Goal: Task Accomplishment & Management: Complete application form

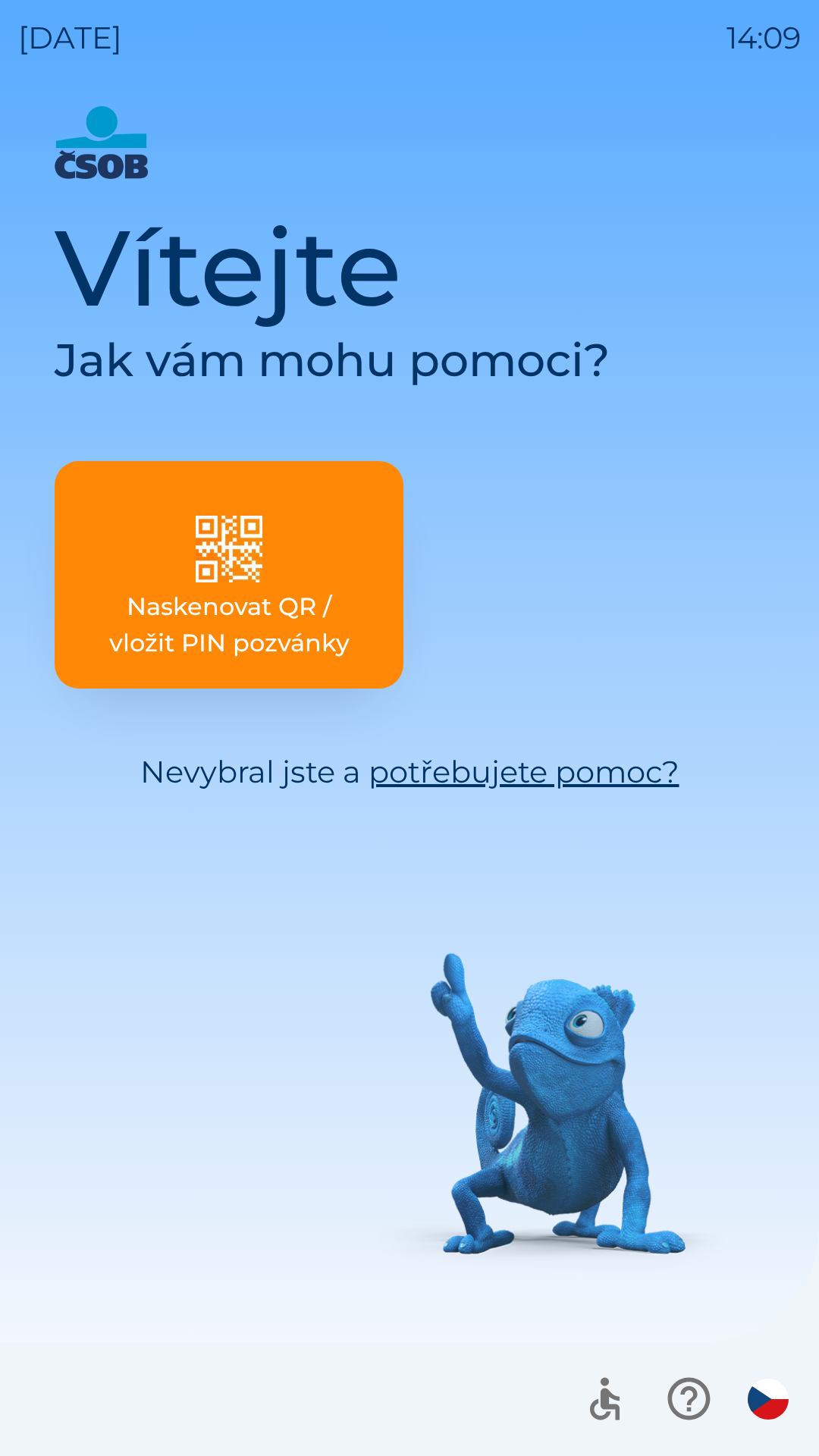
click at [556, 1103] on div "Vítejte Jak vám mohu pomoci? Naskenovat QR / vložit PIN pozvánky Nevybral jste …" at bounding box center [409, 781] width 782 height 1350
click at [275, 619] on p "Naskenovat QR / vložit PIN pozvánky" at bounding box center [229, 624] width 276 height 73
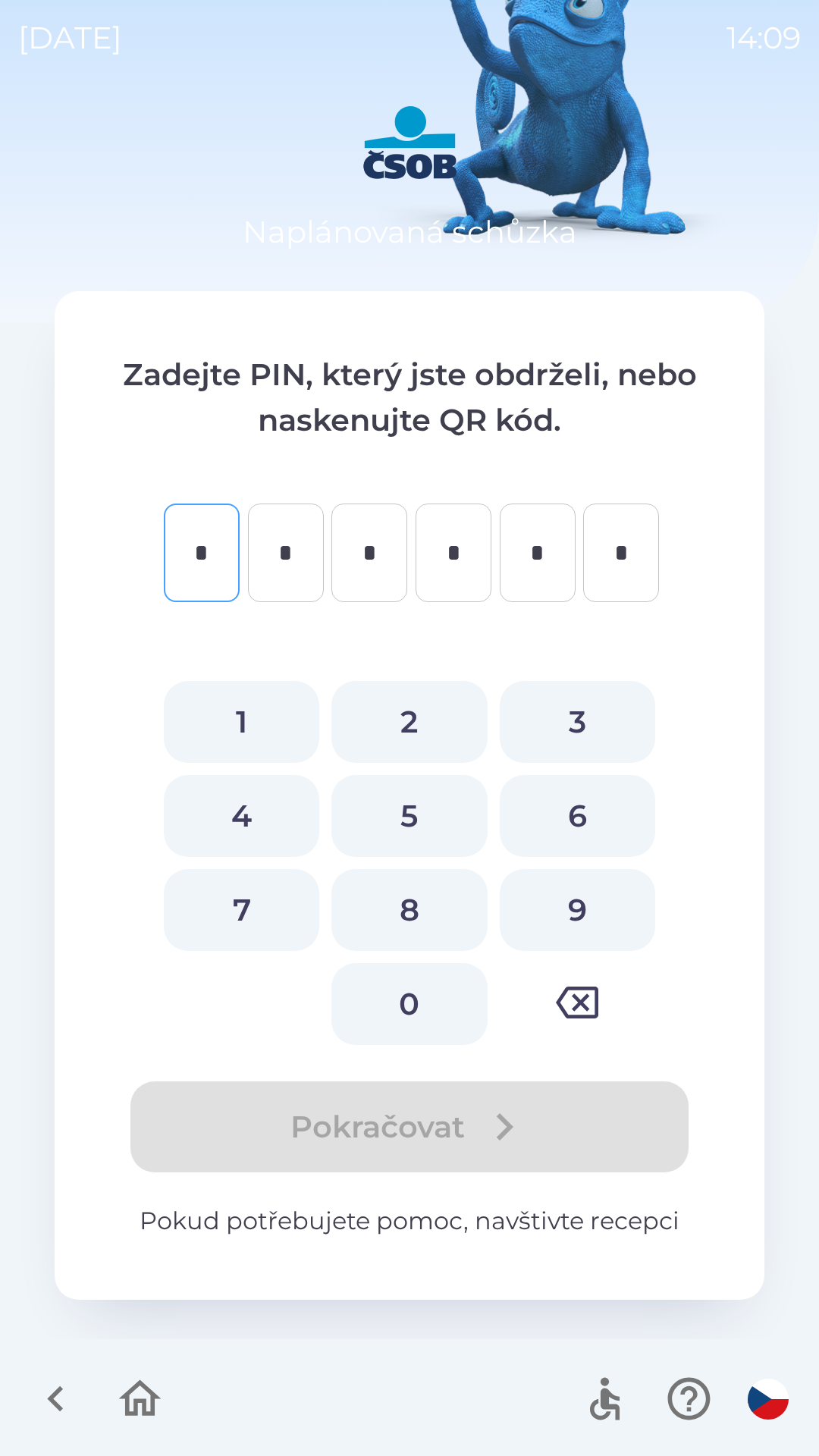
click at [418, 730] on button "2" at bounding box center [408, 722] width 155 height 82
type input "*"
click at [396, 807] on button "5" at bounding box center [408, 816] width 155 height 82
type input "*"
click at [547, 832] on button "6" at bounding box center [576, 816] width 155 height 82
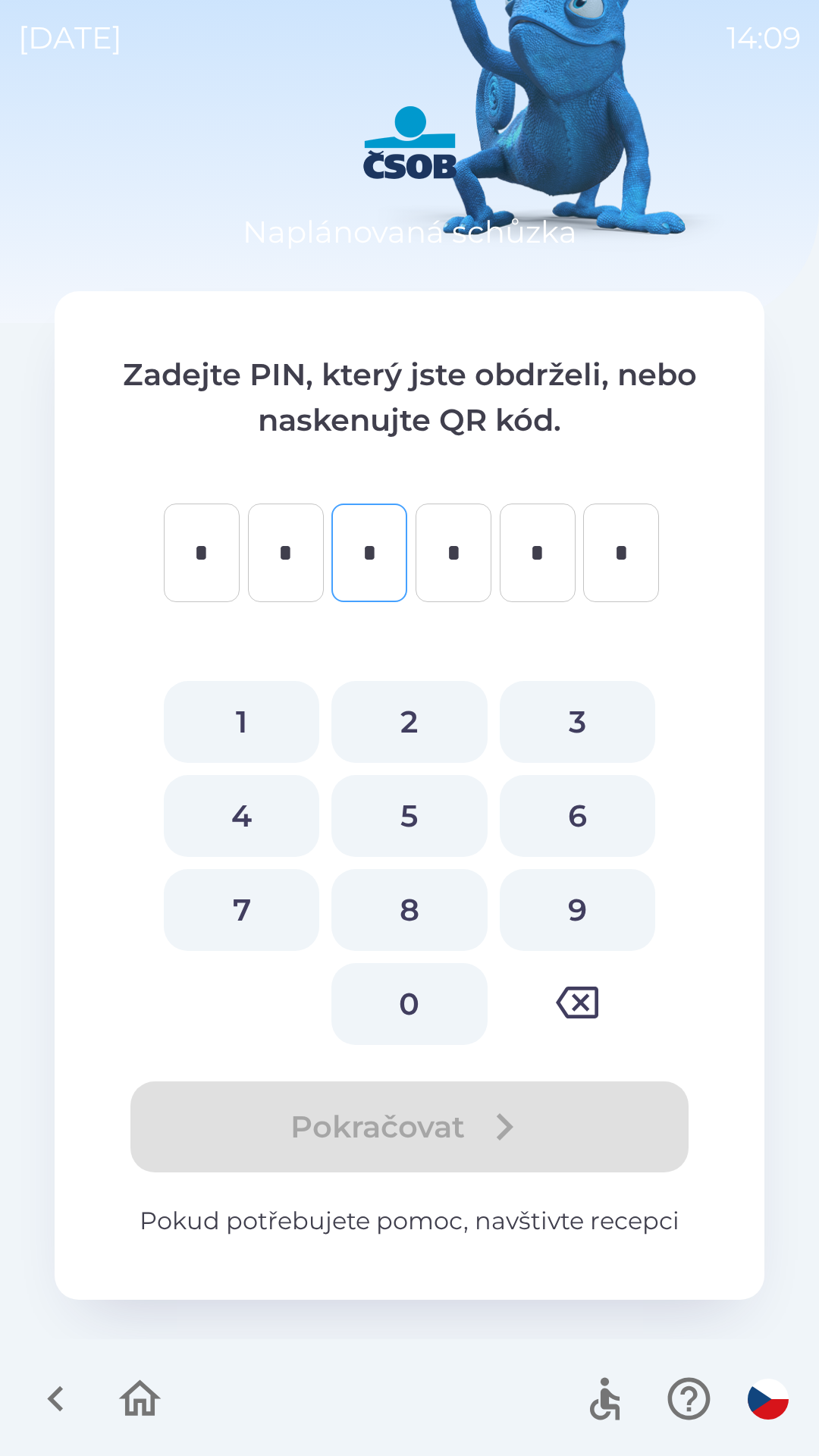
type input "*"
click at [416, 854] on button "5" at bounding box center [408, 816] width 155 height 82
type input "*"
click at [446, 882] on button "8" at bounding box center [408, 910] width 155 height 82
type input "*"
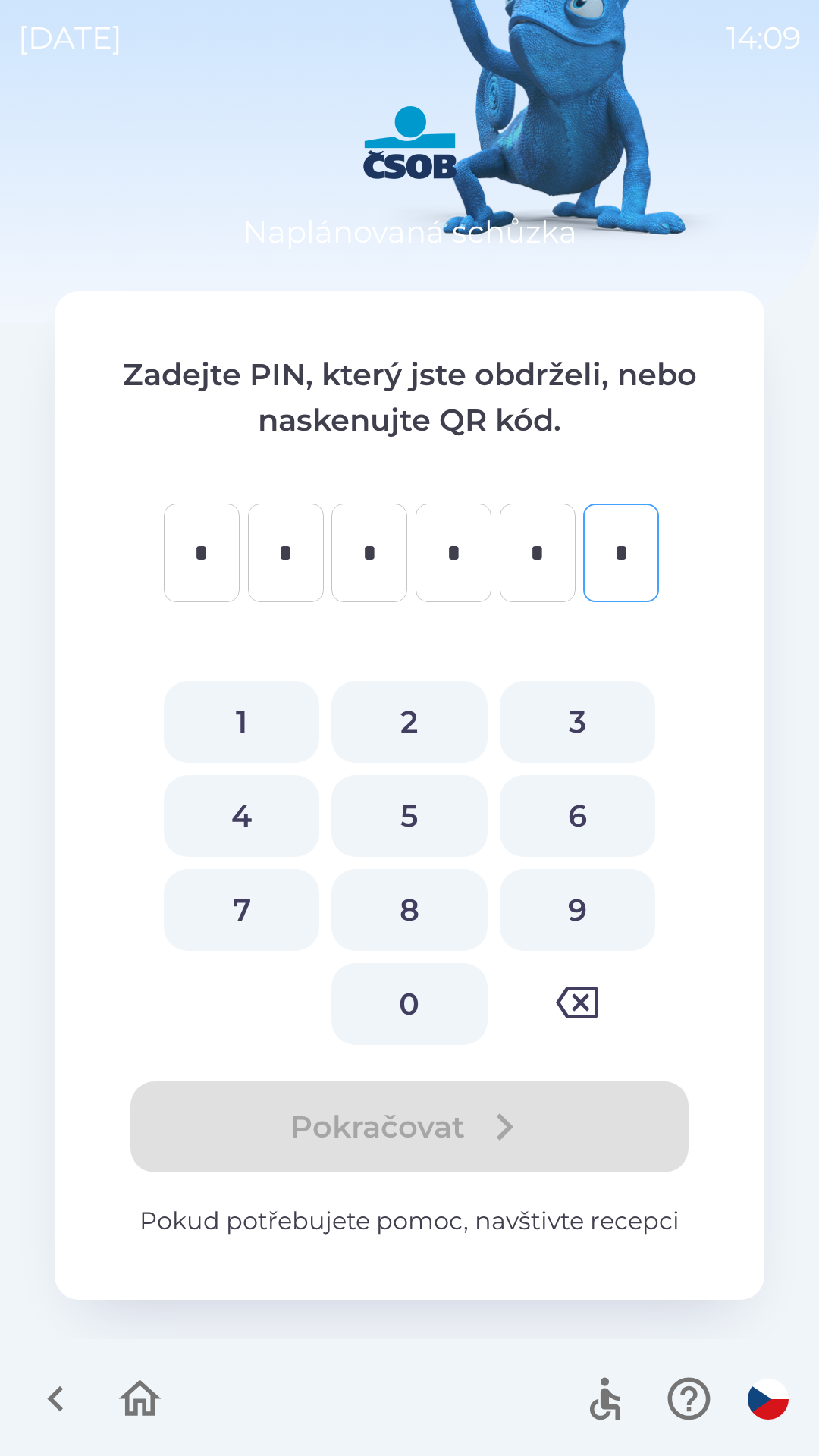
click at [520, 885] on button "9" at bounding box center [576, 910] width 155 height 82
type input "*"
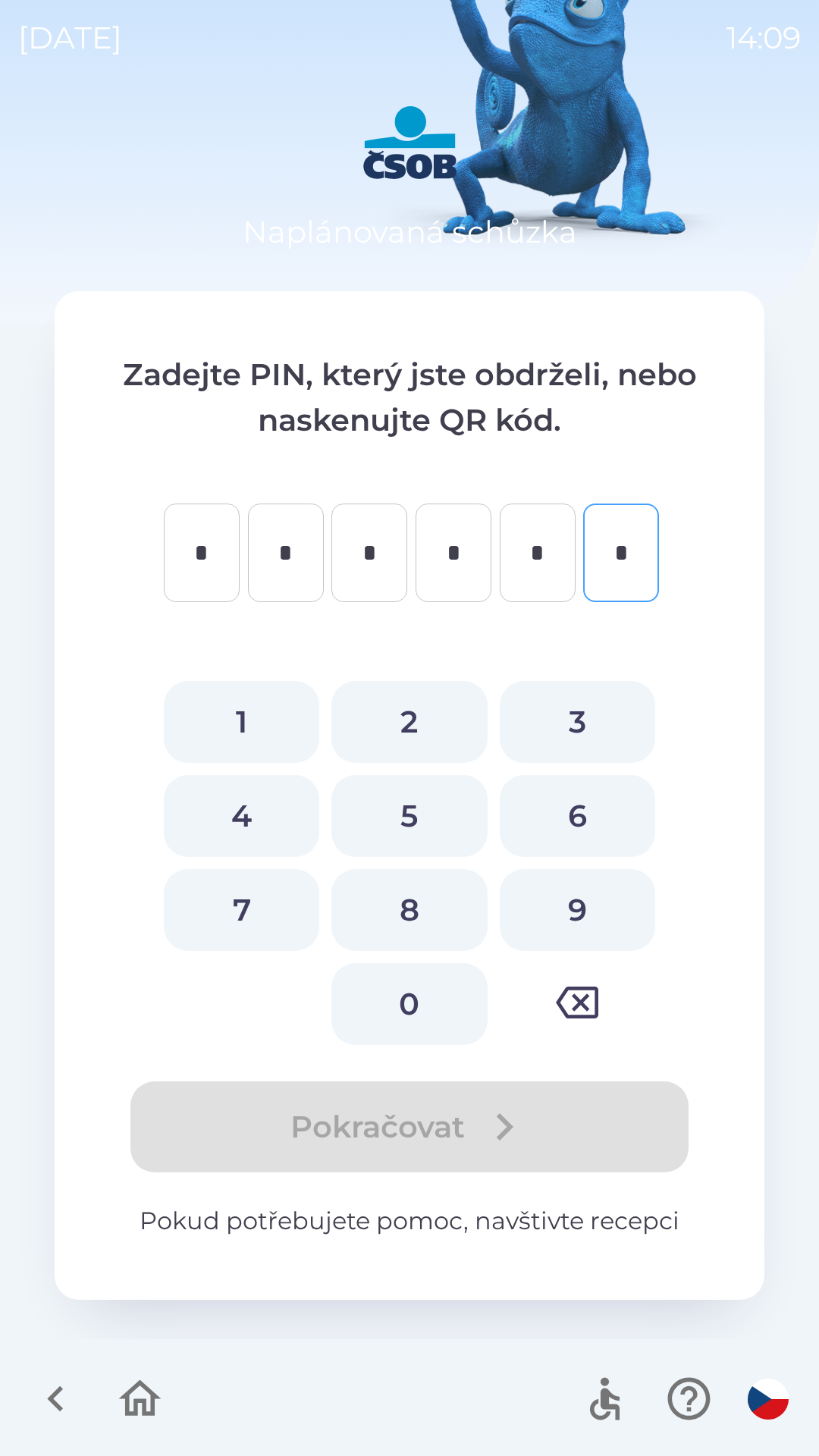
type input "*"
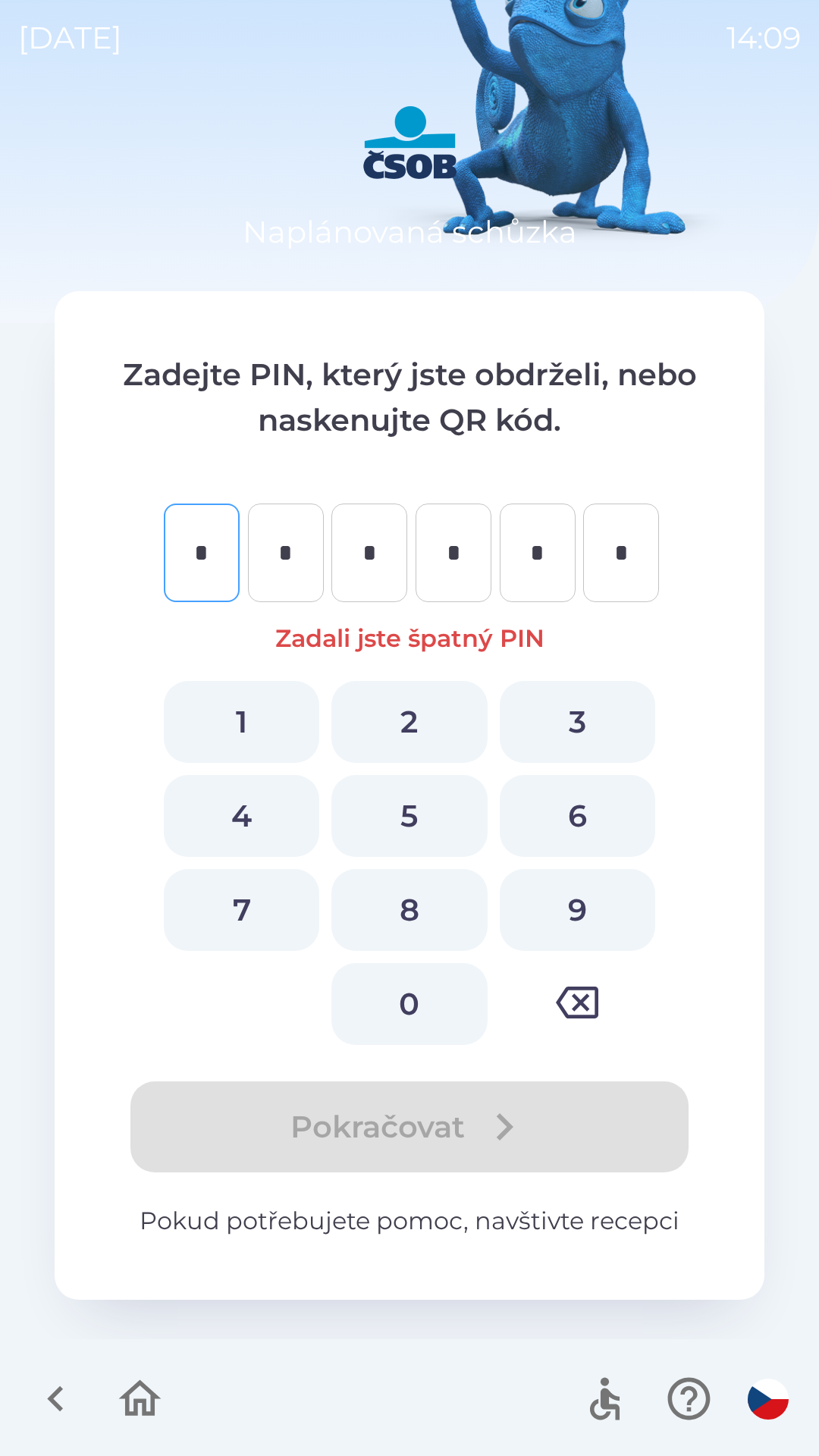
click at [602, 912] on button "9" at bounding box center [576, 910] width 155 height 82
type input "*"
click at [507, 895] on button "9" at bounding box center [576, 910] width 155 height 82
type input "*"
click at [428, 894] on button "8" at bounding box center [408, 910] width 155 height 82
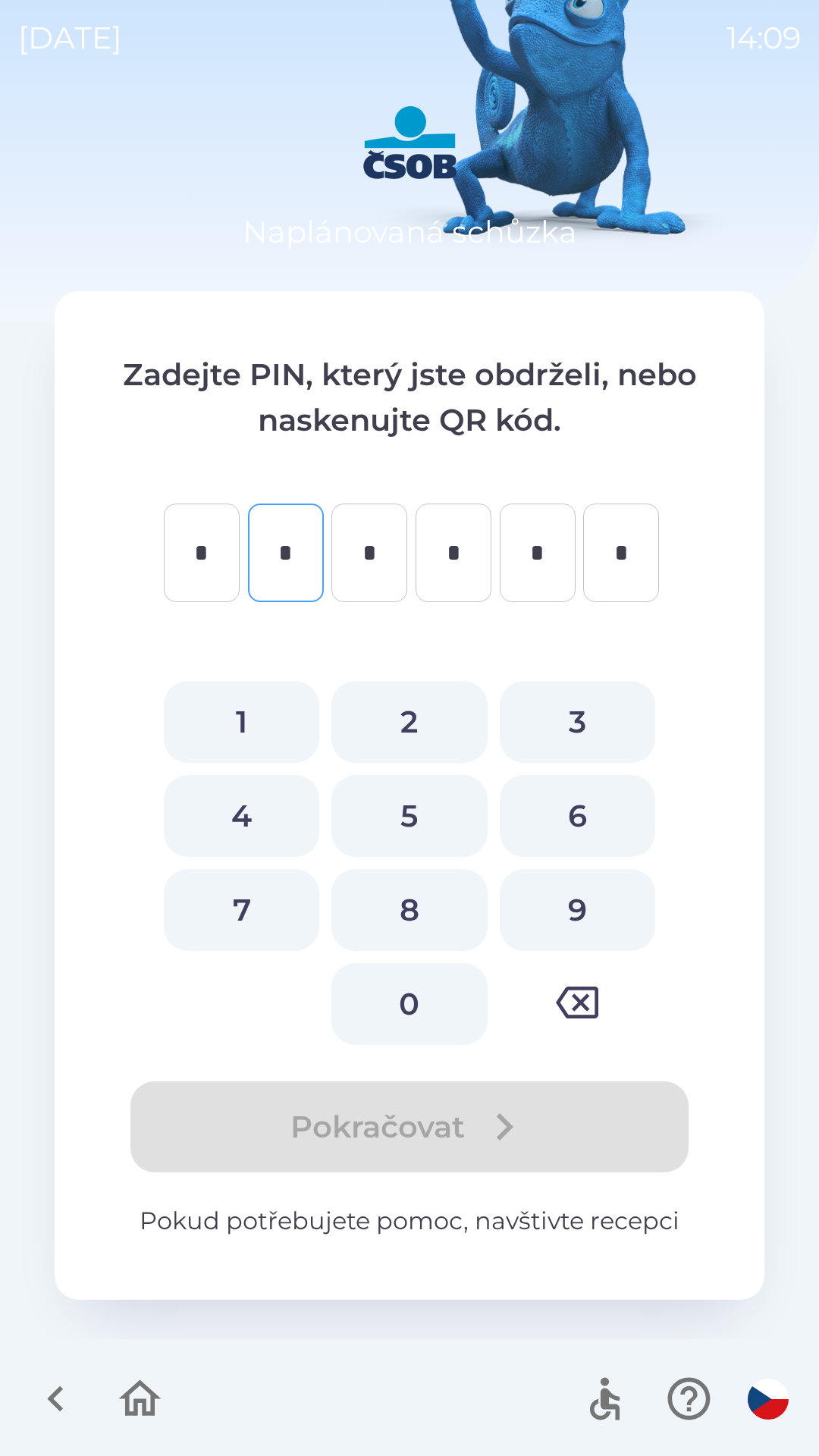
type input "*"
click at [470, 832] on button "5" at bounding box center [408, 816] width 155 height 82
type input "*"
click at [472, 776] on button "5" at bounding box center [408, 816] width 155 height 82
type input "*"
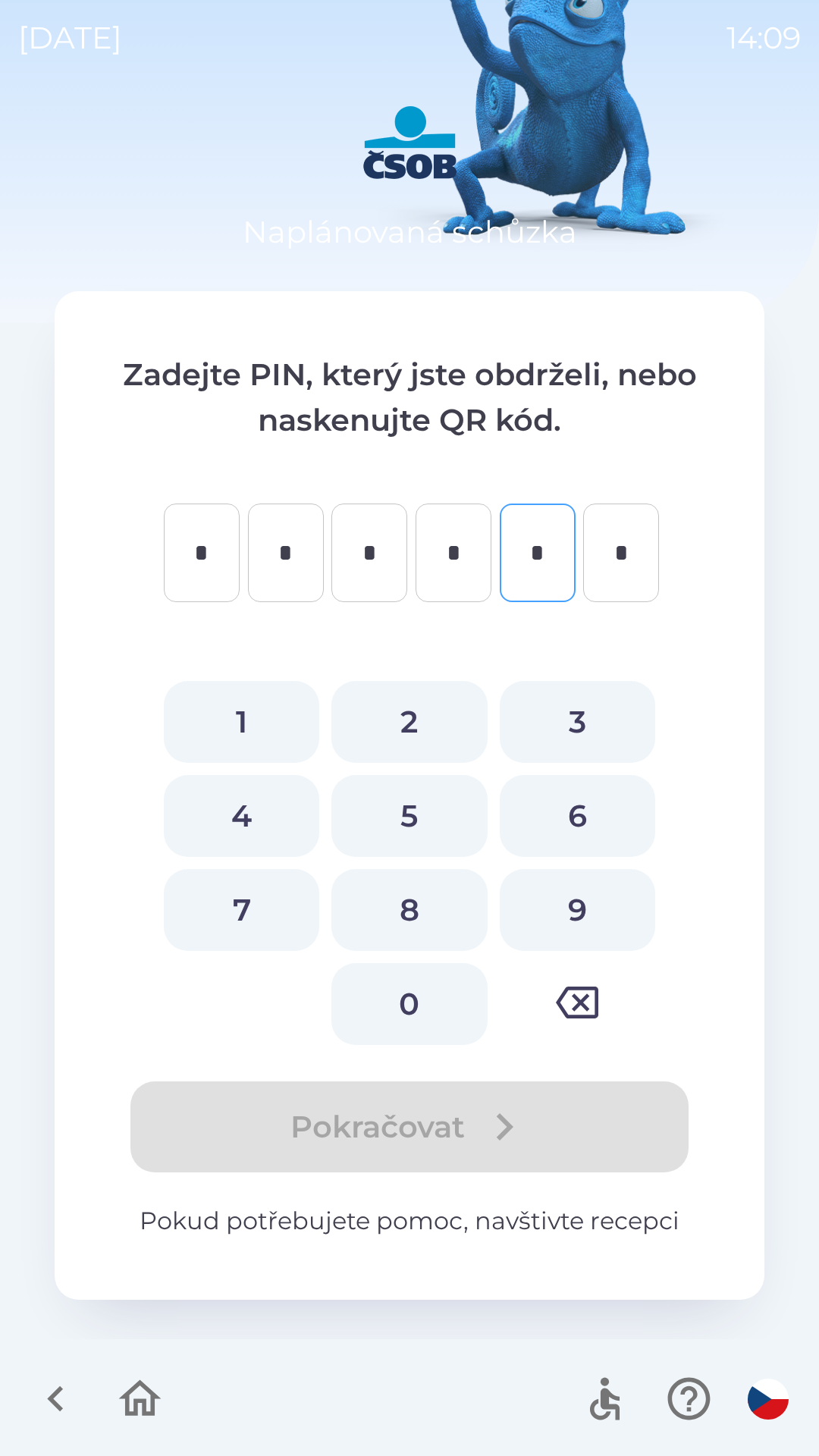
click at [417, 791] on button "5" at bounding box center [408, 816] width 155 height 82
type input "*"
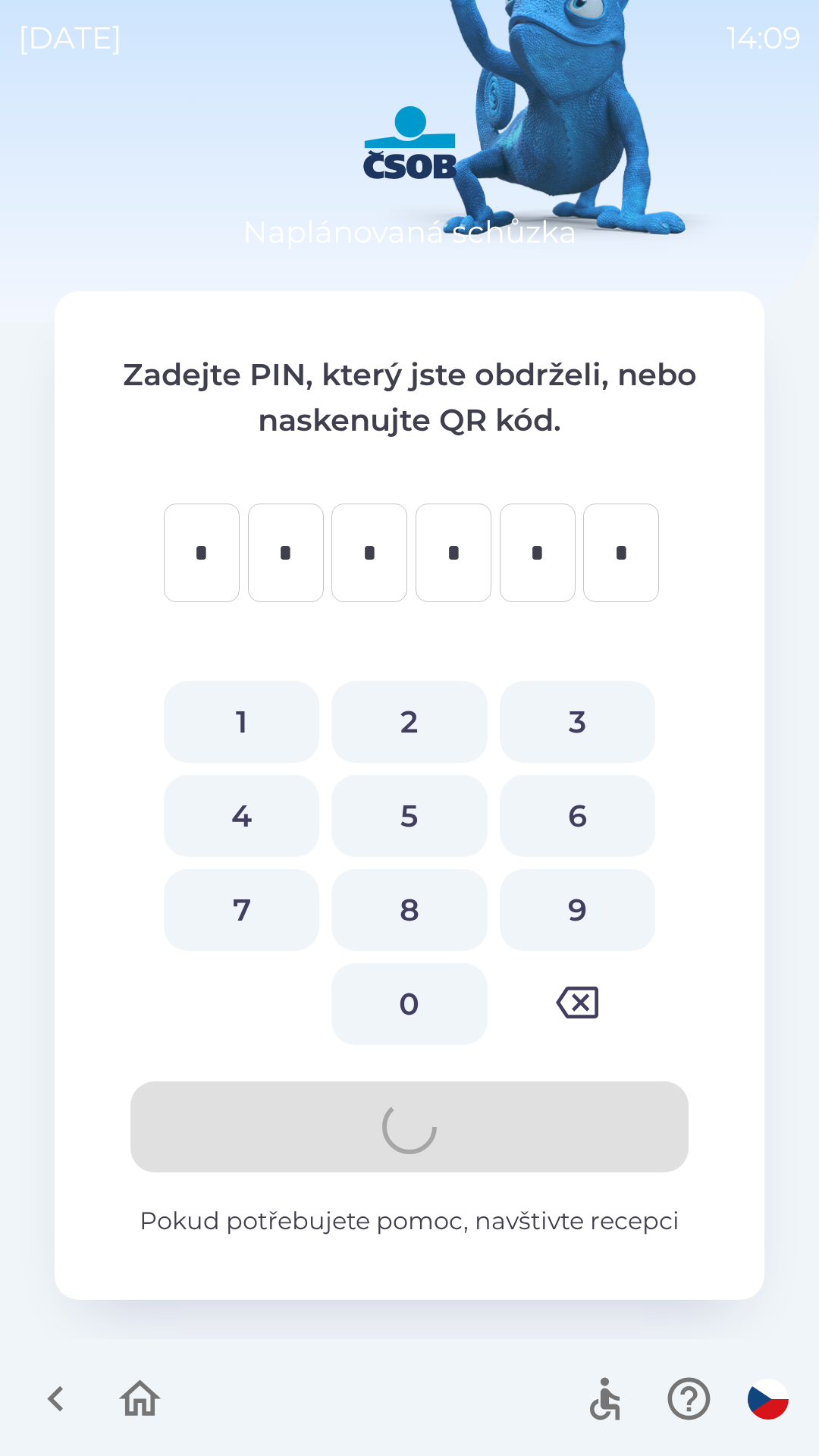
type input "*"
click at [541, 872] on button "9" at bounding box center [576, 910] width 155 height 82
type input "*"
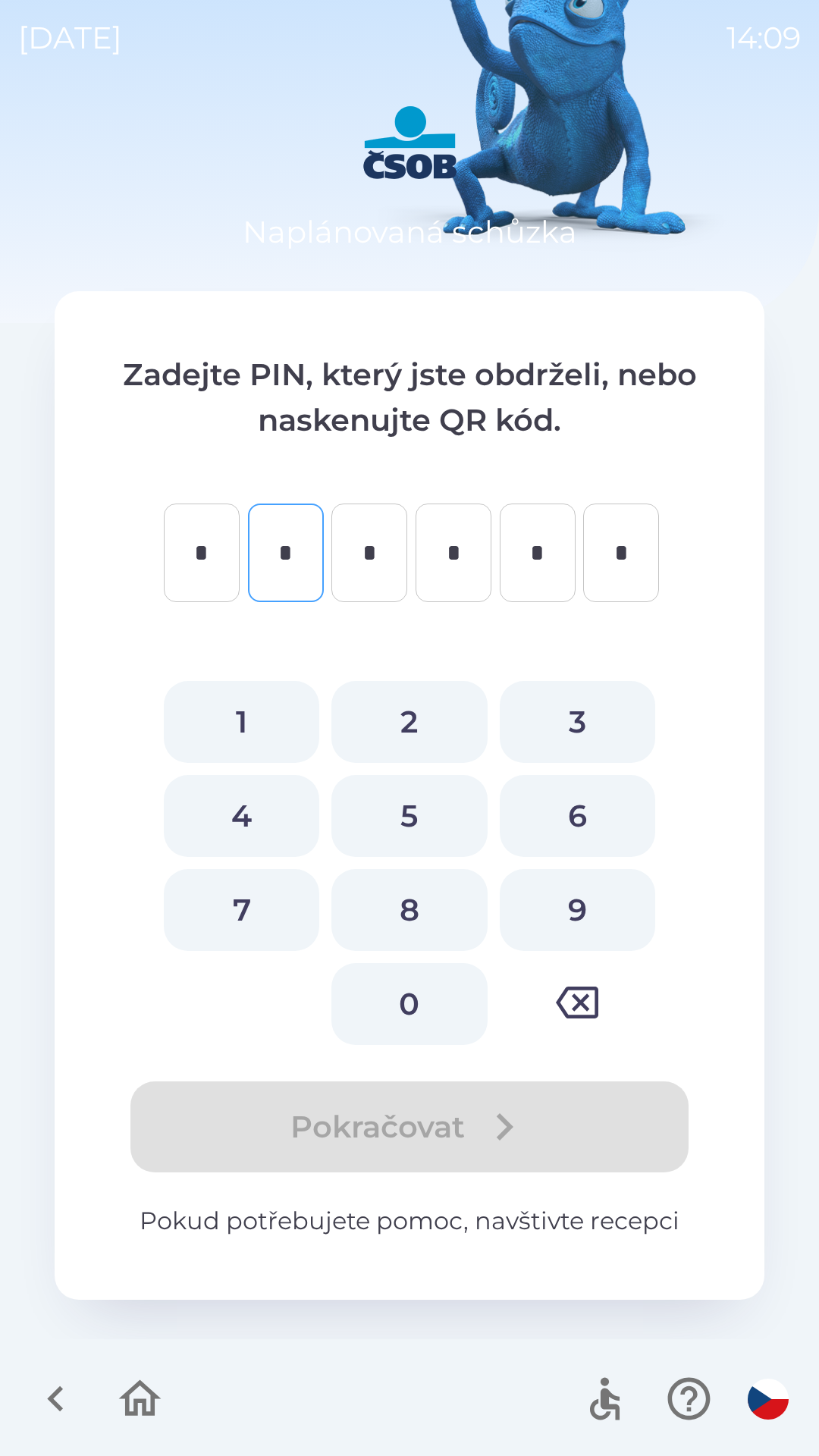
click at [331, 852] on div "5" at bounding box center [408, 816] width 155 height 82
click at [417, 848] on button "5" at bounding box center [408, 816] width 155 height 82
type input "*"
click at [547, 846] on button "6" at bounding box center [576, 816] width 155 height 82
type input "*"
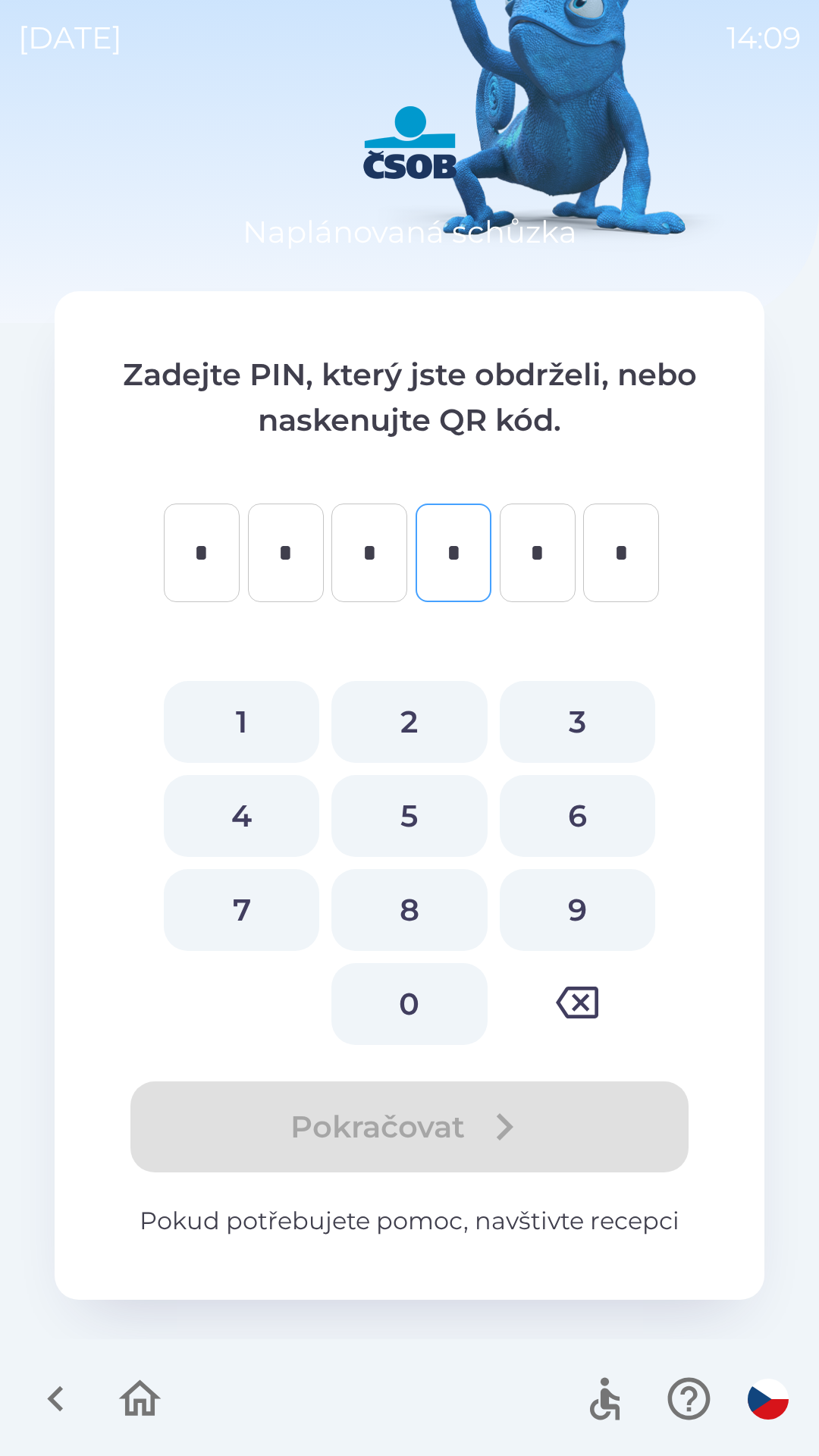
click at [426, 833] on button "5" at bounding box center [408, 816] width 155 height 82
type input "*"
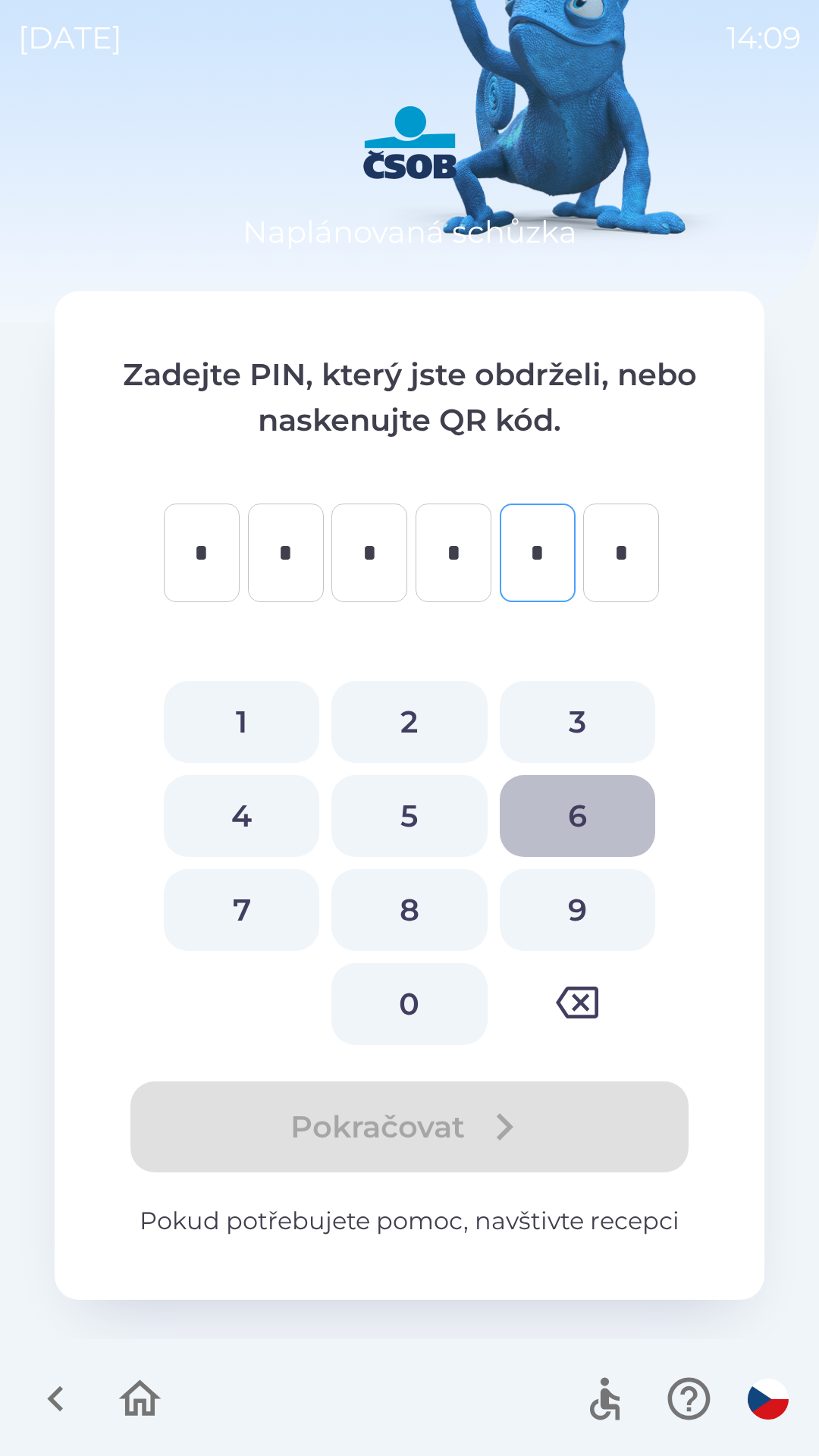
click at [523, 815] on button "6" at bounding box center [576, 816] width 155 height 82
type input "*"
click at [519, 854] on button "6" at bounding box center [576, 816] width 155 height 82
type input "*"
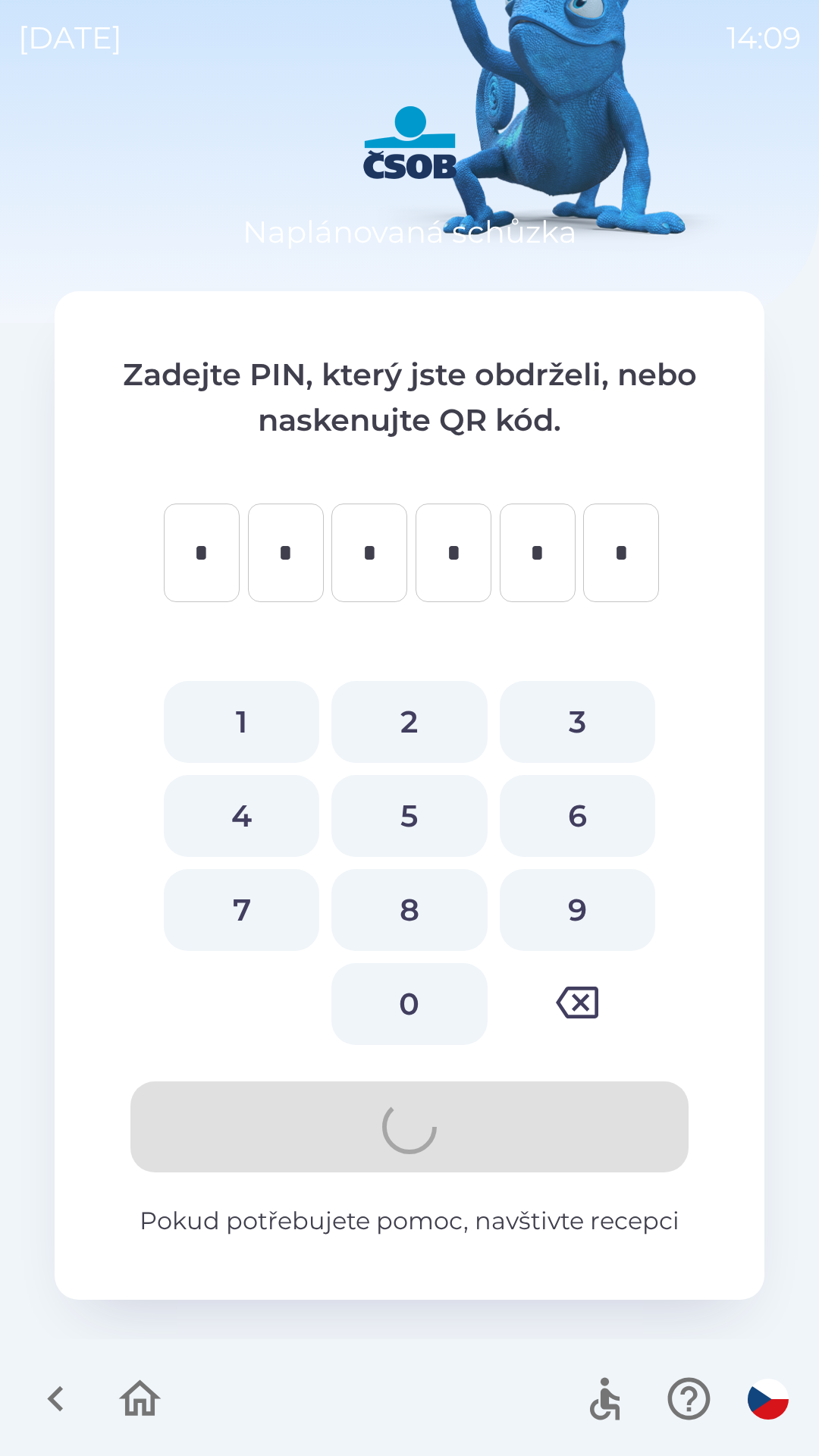
type input "*"
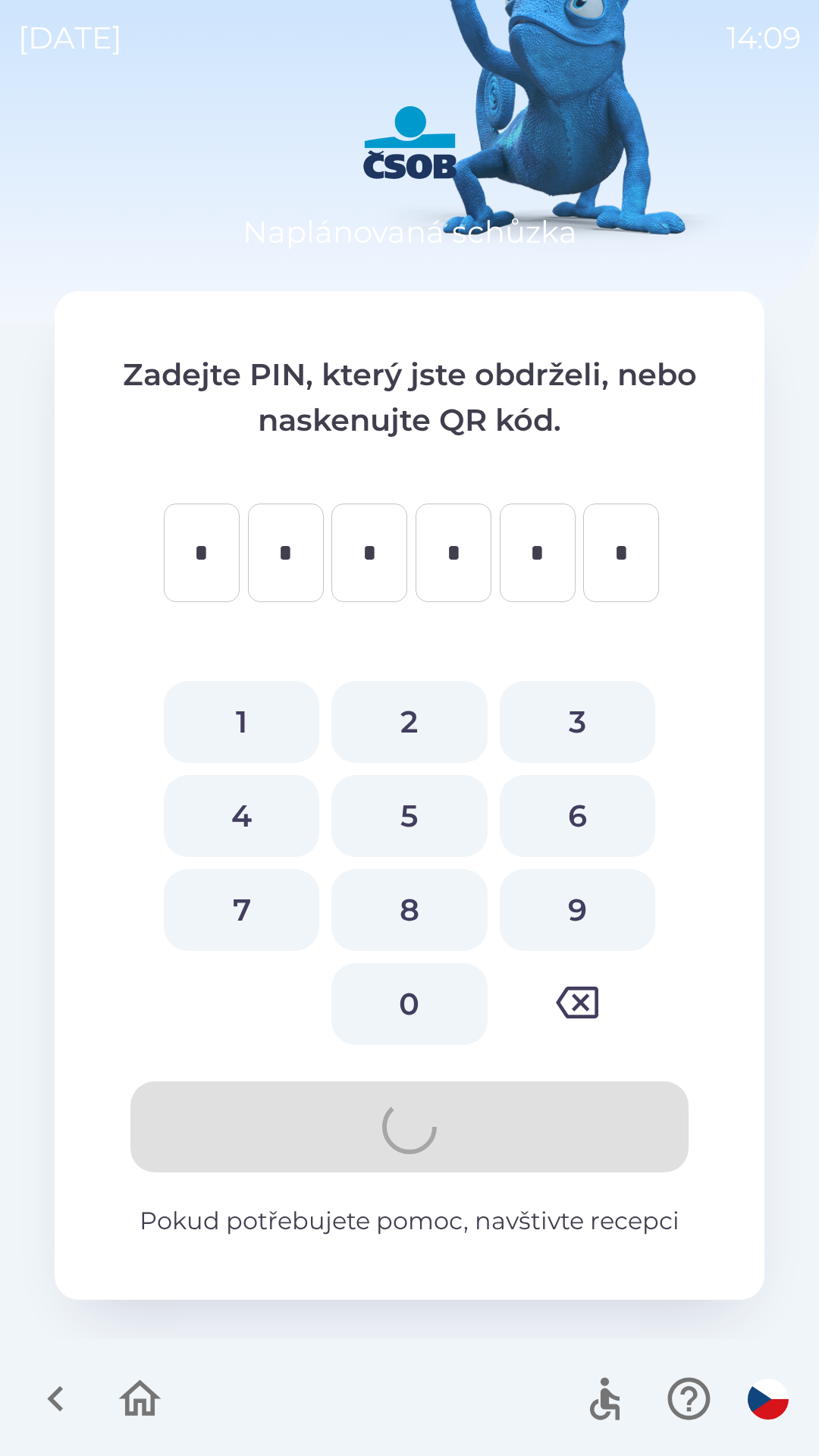
type input "*"
click at [517, 929] on button "9" at bounding box center [576, 910] width 155 height 82
type input "*"
